Goal: Task Accomplishment & Management: Manage account settings

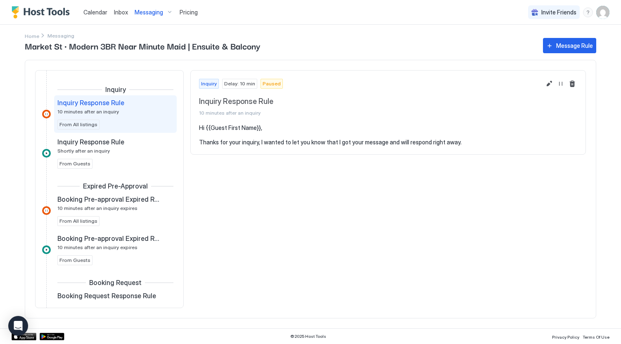
click at [188, 13] on span "Pricing" at bounding box center [188, 12] width 18 height 7
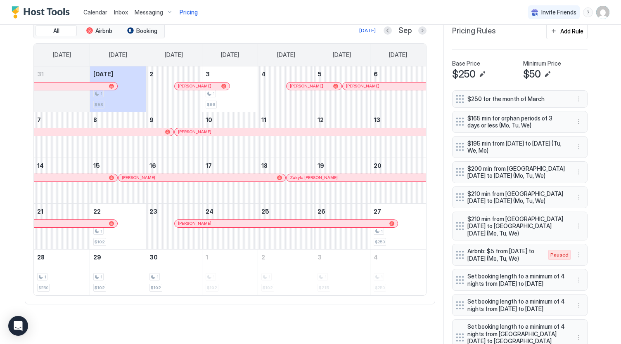
scroll to position [267, 0]
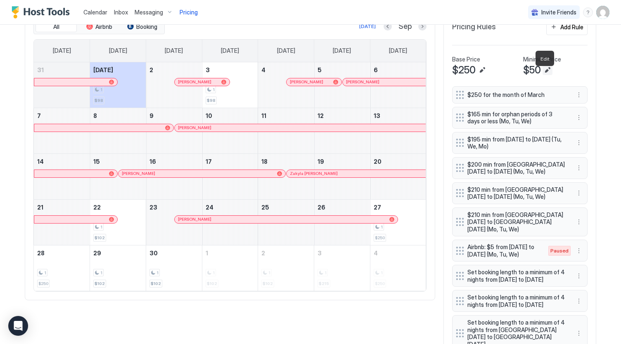
click at [544, 74] on button "Edit" at bounding box center [547, 70] width 10 height 10
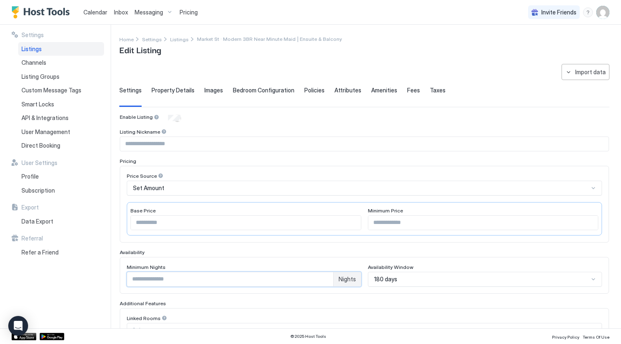
click at [216, 277] on input "*" at bounding box center [230, 279] width 206 height 14
type input "*"
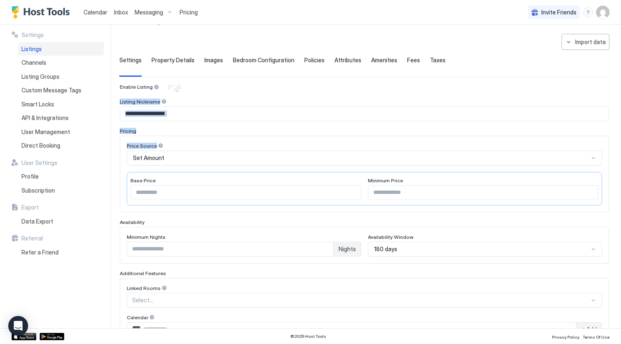
scroll to position [35, 0]
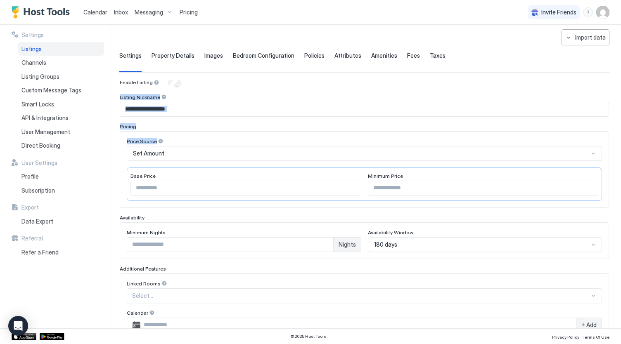
drag, startPoint x: 620, startPoint y: 121, endPoint x: 620, endPoint y: 142, distance: 21.5
click at [620, 142] on div "**********" at bounding box center [369, 177] width 501 height 304
click at [397, 189] on input "**" at bounding box center [483, 188] width 230 height 14
type input "*"
type input "***"
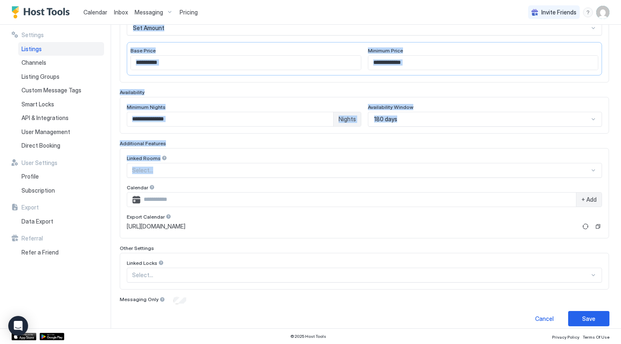
scroll to position [165, 0]
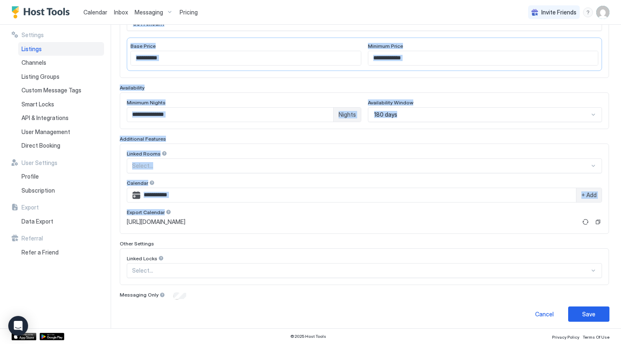
drag, startPoint x: 620, startPoint y: 98, endPoint x: 620, endPoint y: 206, distance: 108.1
click at [620, 206] on div "**********" at bounding box center [369, 177] width 501 height 304
click at [582, 307] on button "Save" at bounding box center [588, 314] width 41 height 15
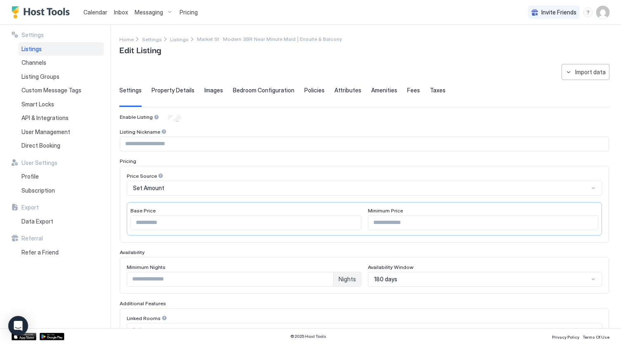
click at [184, 90] on span "Property Details" at bounding box center [172, 90] width 43 height 7
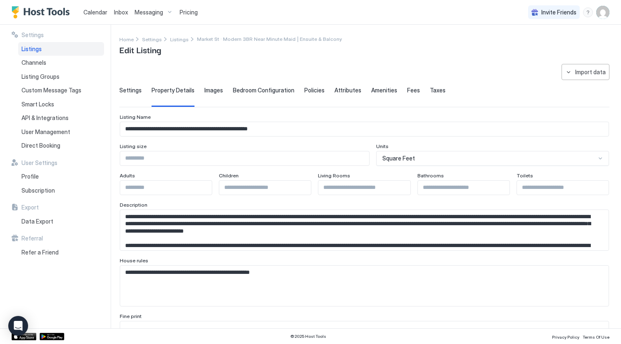
click at [211, 89] on span "Images" at bounding box center [213, 90] width 19 height 7
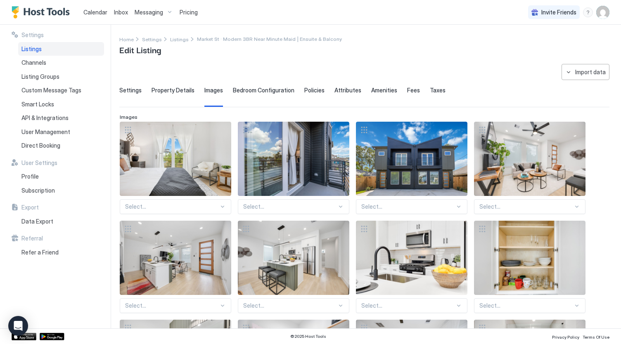
click at [250, 90] on span "Bedroom Configuration" at bounding box center [263, 90] width 61 height 7
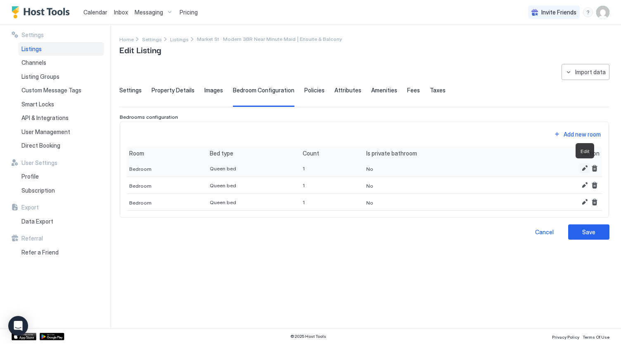
click at [582, 170] on button "Edit" at bounding box center [584, 168] width 10 height 10
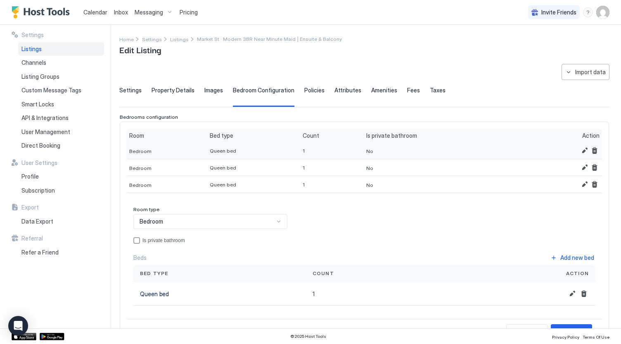
click at [368, 152] on div "No" at bounding box center [446, 150] width 165 height 17
click at [366, 151] on span "No" at bounding box center [369, 151] width 7 height 6
click at [134, 240] on div "privateBathroom" at bounding box center [136, 240] width 7 height 7
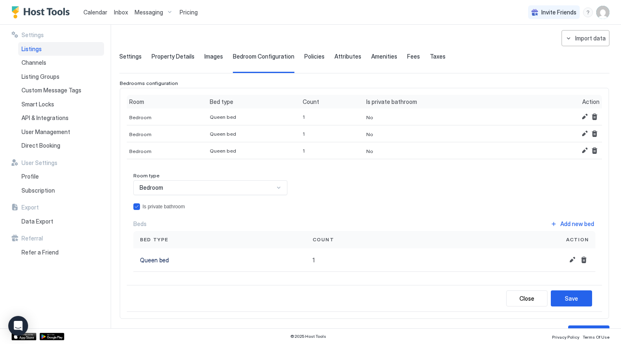
scroll to position [35, 0]
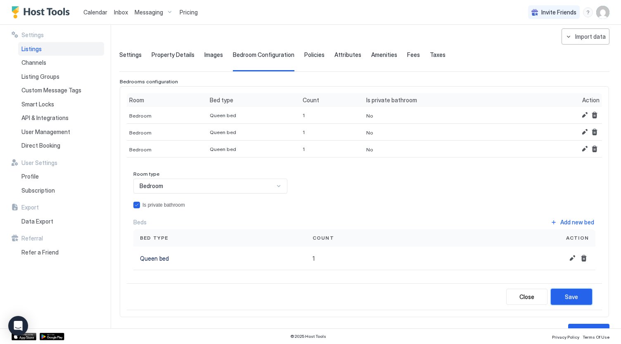
click at [564, 293] on div "Save" at bounding box center [570, 297] width 13 height 9
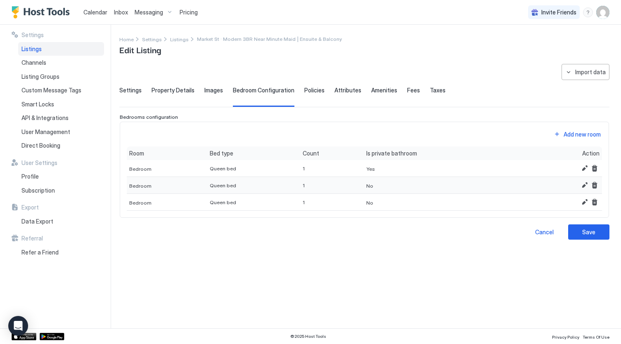
scroll to position [0, 0]
click at [584, 185] on button "Edit" at bounding box center [584, 185] width 10 height 10
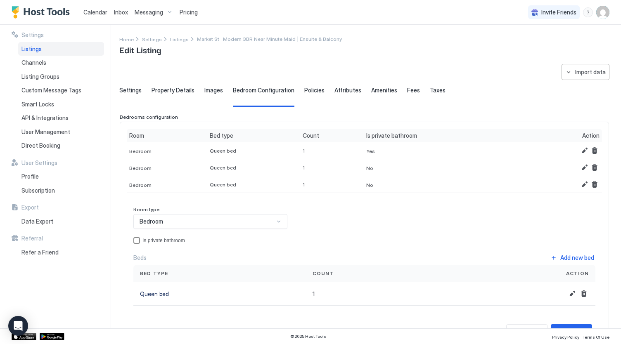
click at [135, 237] on div "privateBathroom" at bounding box center [136, 240] width 7 height 7
click at [552, 324] on button "Save" at bounding box center [570, 332] width 41 height 16
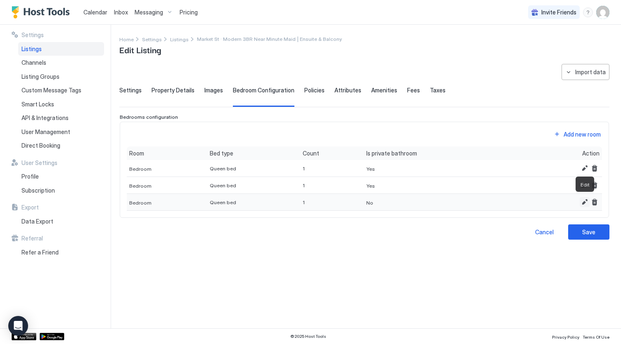
click at [583, 199] on button "Edit" at bounding box center [584, 202] width 10 height 10
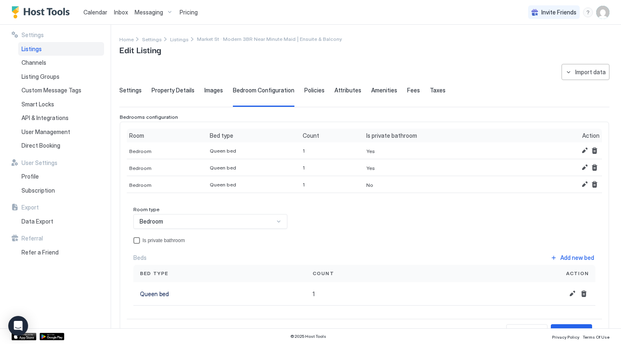
click at [139, 240] on div "privateBathroom" at bounding box center [136, 240] width 7 height 7
click at [557, 325] on button "Save" at bounding box center [570, 332] width 41 height 16
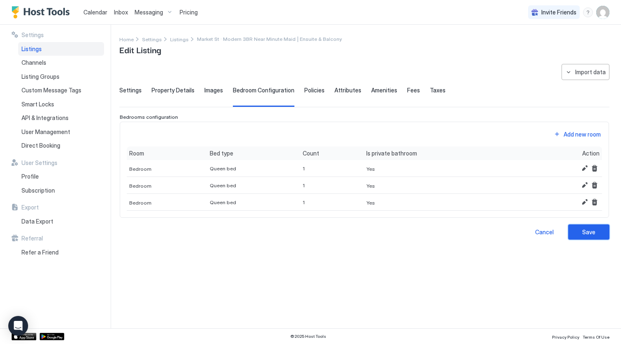
click at [601, 230] on button "Save" at bounding box center [588, 231] width 41 height 15
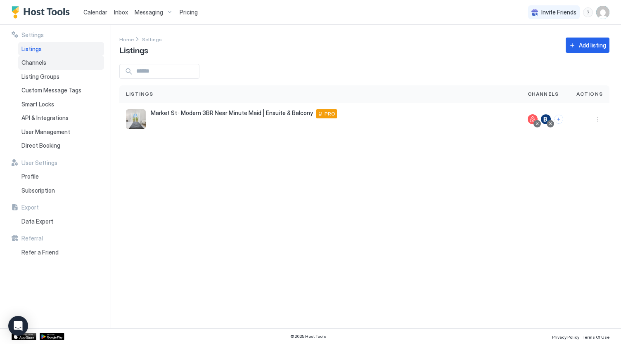
click at [48, 64] on div "Channels" at bounding box center [61, 63] width 86 height 14
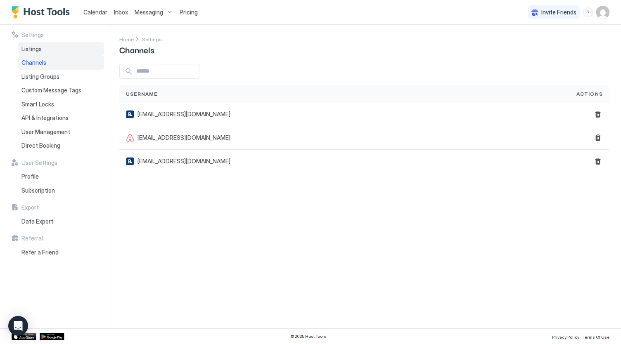
click at [57, 50] on div "Listings" at bounding box center [61, 49] width 86 height 14
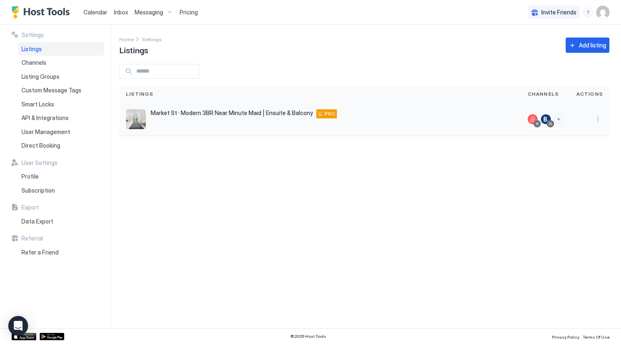
click at [545, 118] on div at bounding box center [546, 119] width 10 height 10
click at [548, 116] on div at bounding box center [546, 119] width 10 height 10
click at [47, 63] on div "Channels" at bounding box center [61, 63] width 86 height 14
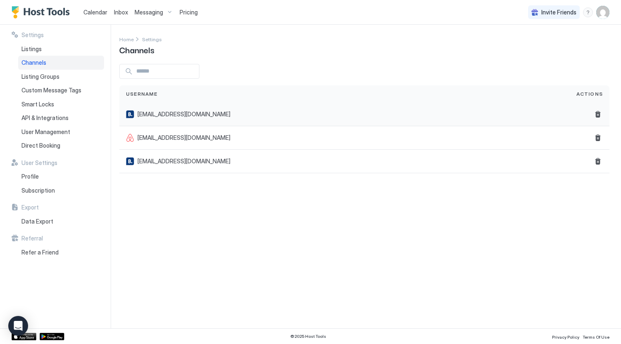
click at [168, 122] on div "[EMAIL_ADDRESS][DOMAIN_NAME]" at bounding box center [344, 115] width 450 height 24
click at [149, 113] on span "[EMAIL_ADDRESS][DOMAIN_NAME]" at bounding box center [183, 114] width 93 height 7
click at [598, 111] on button "Delete" at bounding box center [598, 114] width 10 height 10
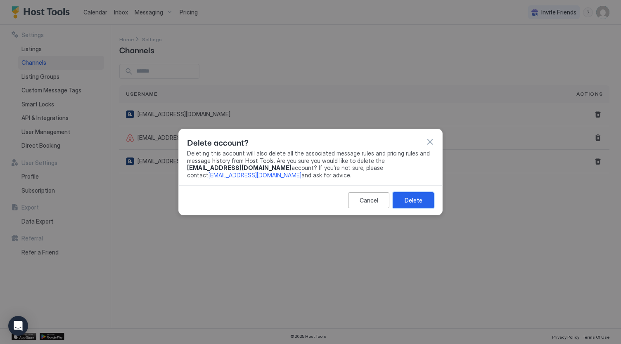
click at [415, 203] on div "Delete" at bounding box center [413, 200] width 18 height 9
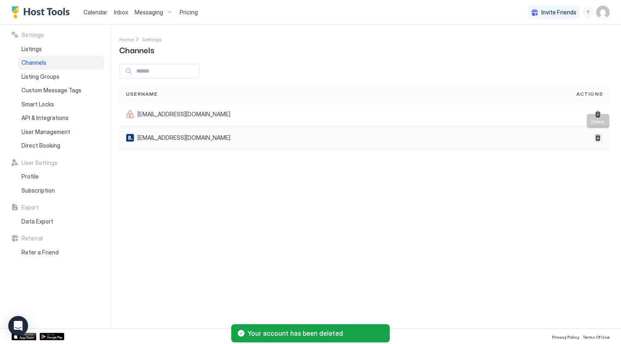
click at [597, 135] on button "Delete" at bounding box center [598, 138] width 10 height 10
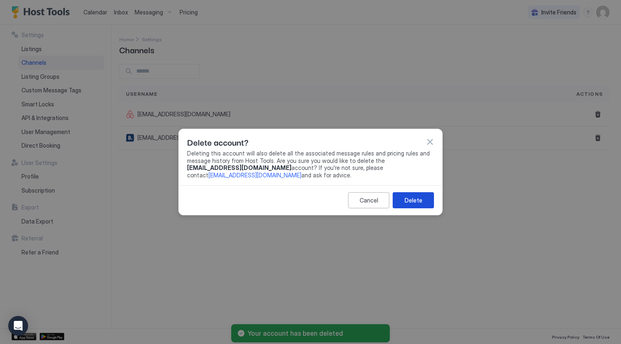
click at [423, 200] on button "Delete" at bounding box center [412, 200] width 41 height 16
